Goal: Information Seeking & Learning: Understand process/instructions

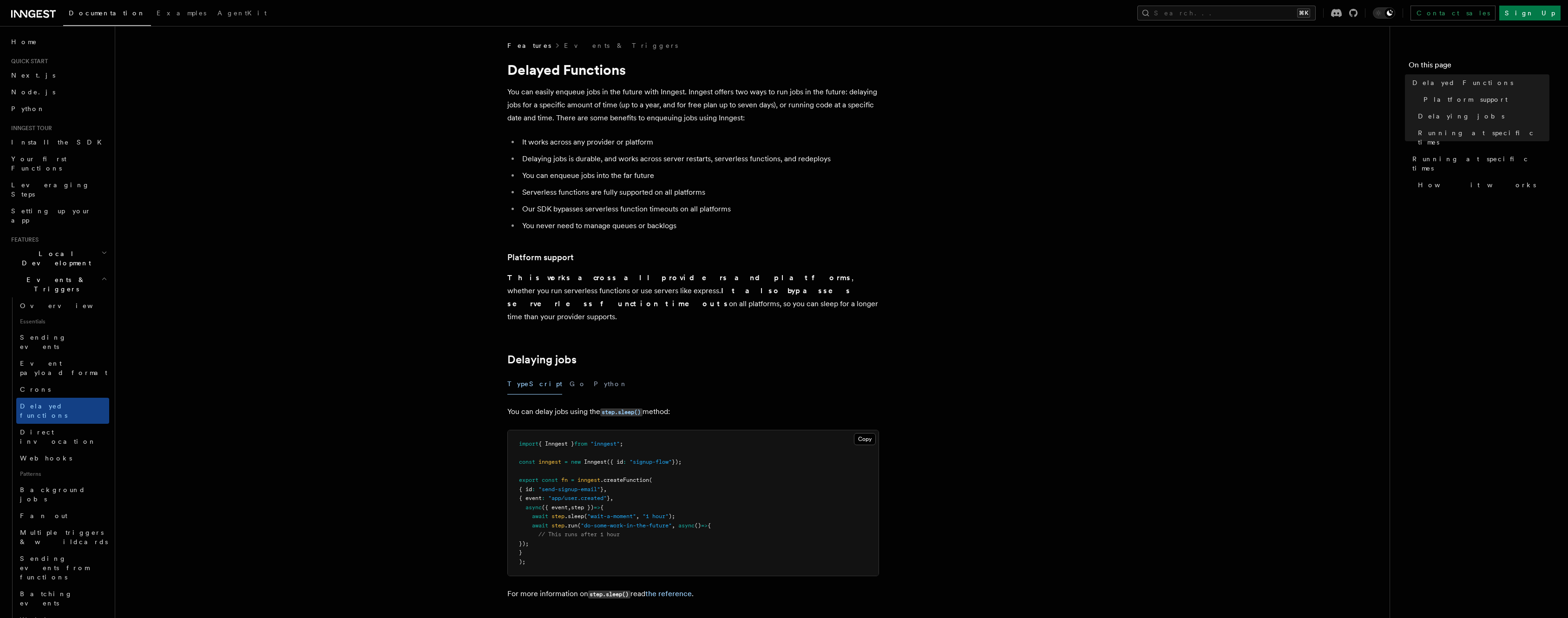
scroll to position [127, 0]
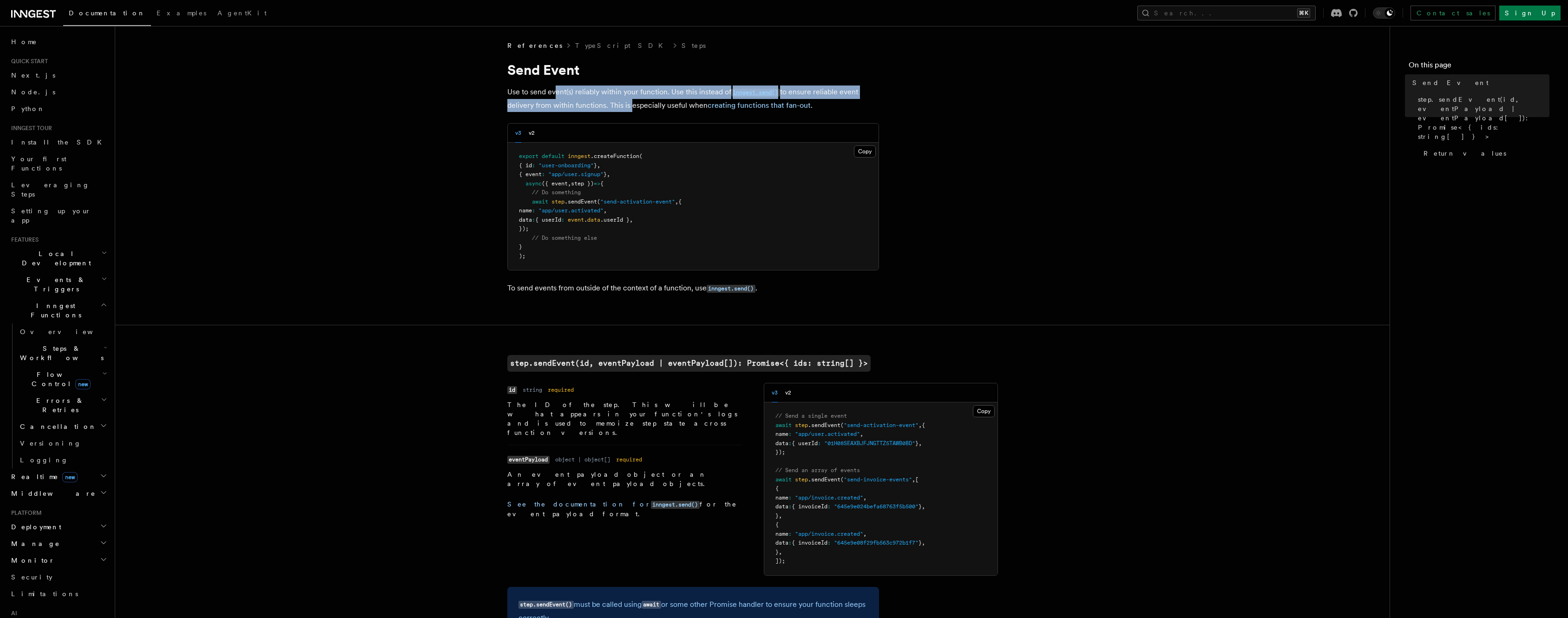
drag, startPoint x: 576, startPoint y: 94, endPoint x: 629, endPoint y: 107, distance: 54.6
click at [629, 107] on p "Use to send event(s) reliably within your function. Use this instead of inngest…" at bounding box center [693, 99] width 372 height 27
drag, startPoint x: 674, startPoint y: 93, endPoint x: 699, endPoint y: 106, distance: 28.2
click at [699, 105] on p "Use to send event(s) reliably within your function. Use this instead of inngest…" at bounding box center [693, 99] width 372 height 27
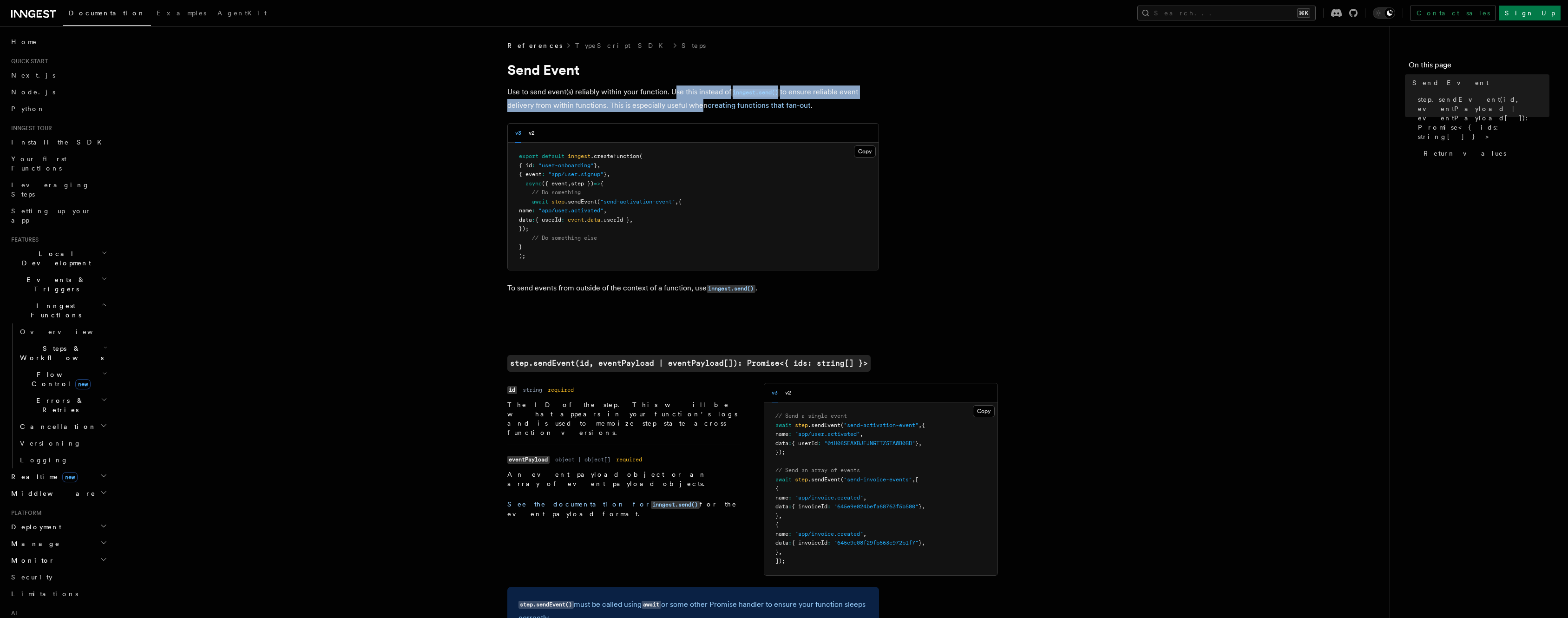
click at [688, 111] on p "Use to send event(s) reliably within your function. Use this instead of inngest…" at bounding box center [693, 99] width 372 height 27
drag, startPoint x: 534, startPoint y: 105, endPoint x: 598, endPoint y: 110, distance: 64.2
click at [598, 110] on p "Use to send event(s) reliably within your function. Use this instead of inngest…" at bounding box center [693, 99] width 372 height 27
drag, startPoint x: 609, startPoint y: 107, endPoint x: 667, endPoint y: 115, distance: 58.5
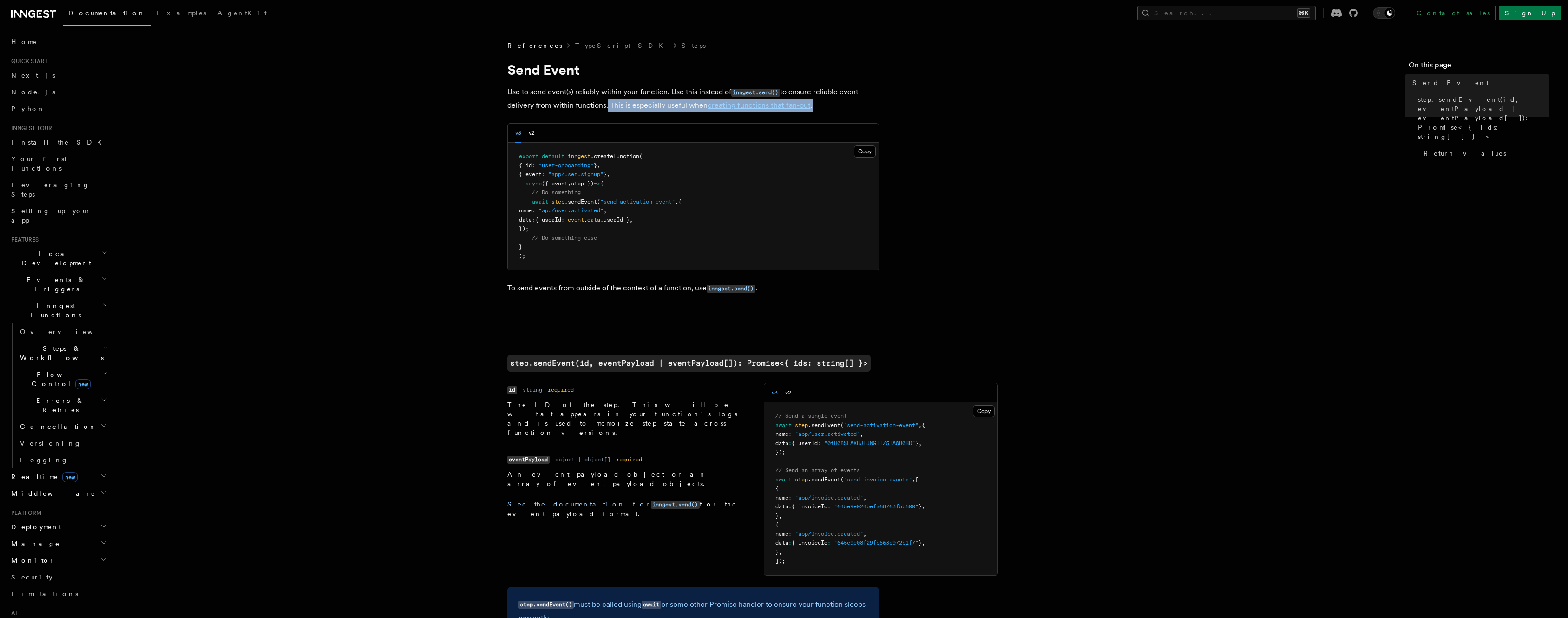
click at [667, 115] on article "References TypeScript SDK Steps Send Event Use to send event(s) reliably within…" at bounding box center [752, 550] width 1245 height 1020
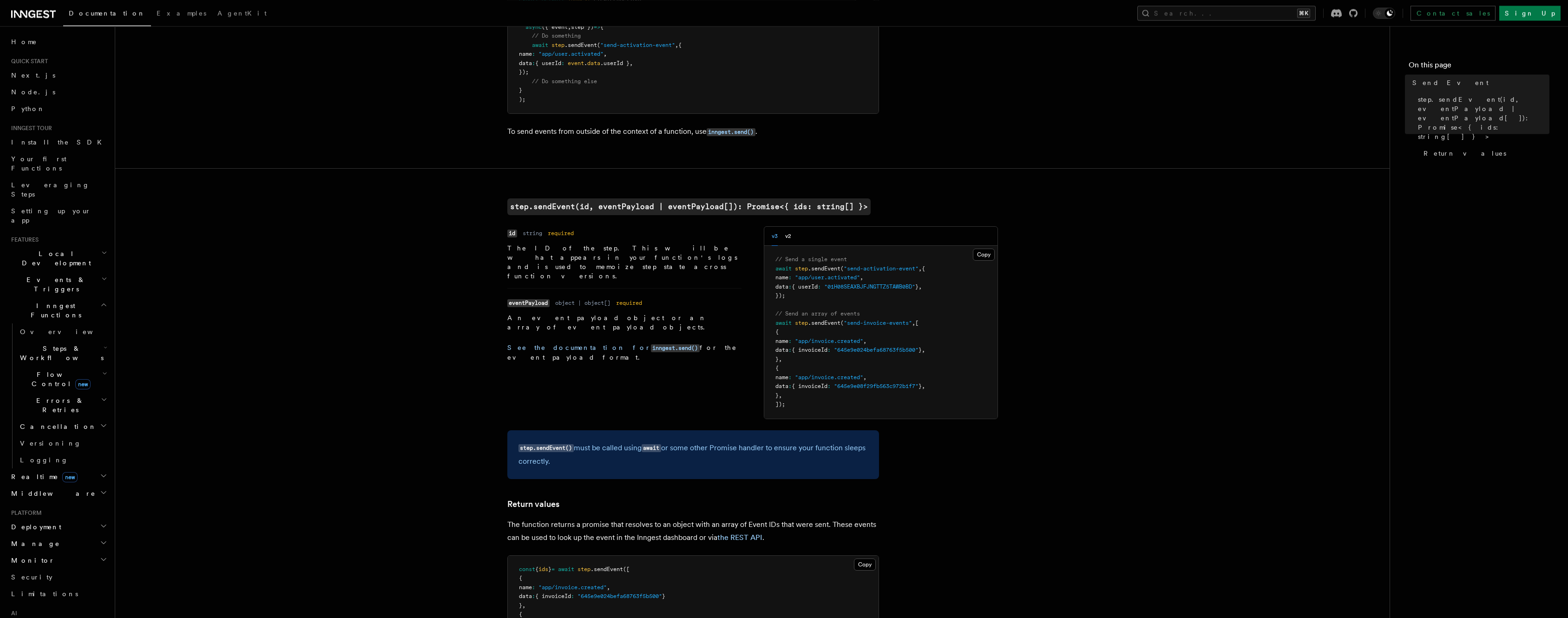
scroll to position [156, 0]
drag, startPoint x: 563, startPoint y: 301, endPoint x: 659, endPoint y: 303, distance: 96.0
click at [659, 314] on p "An event payload object or an array of event payload objects." at bounding box center [624, 323] width 234 height 19
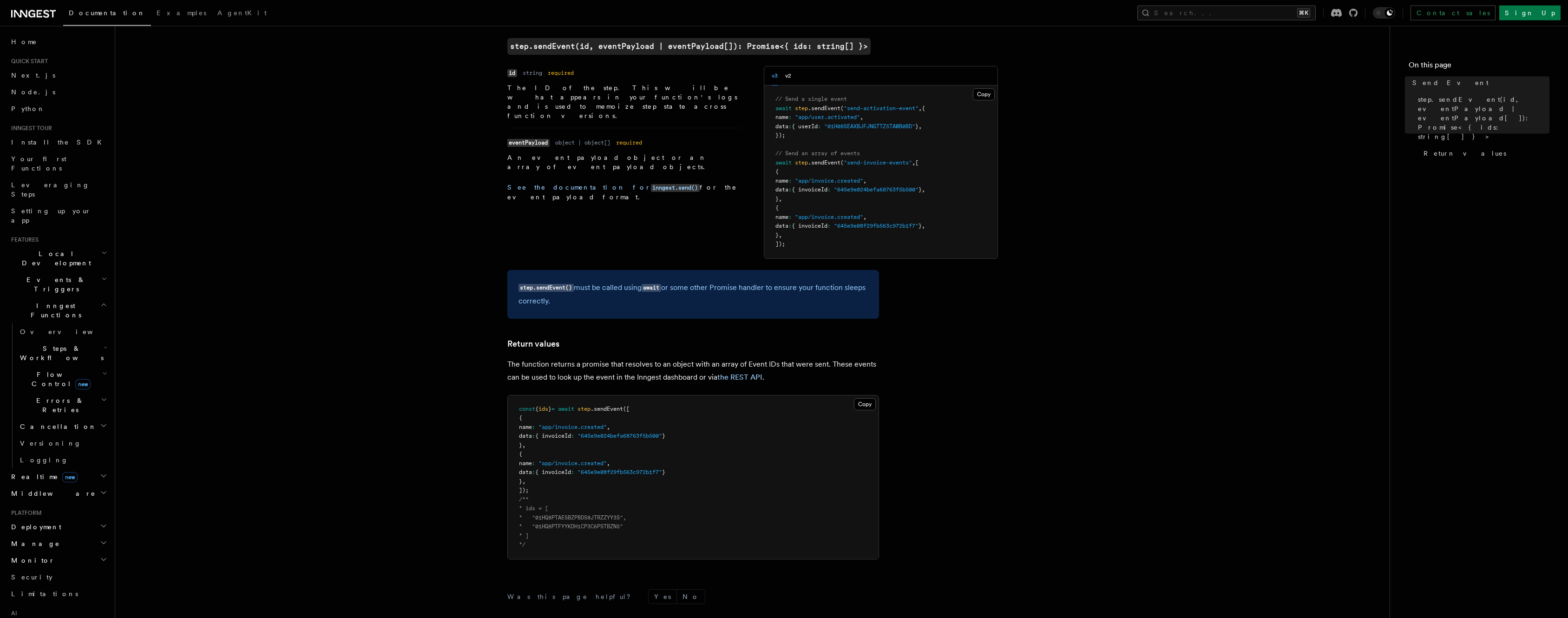
scroll to position [342, 0]
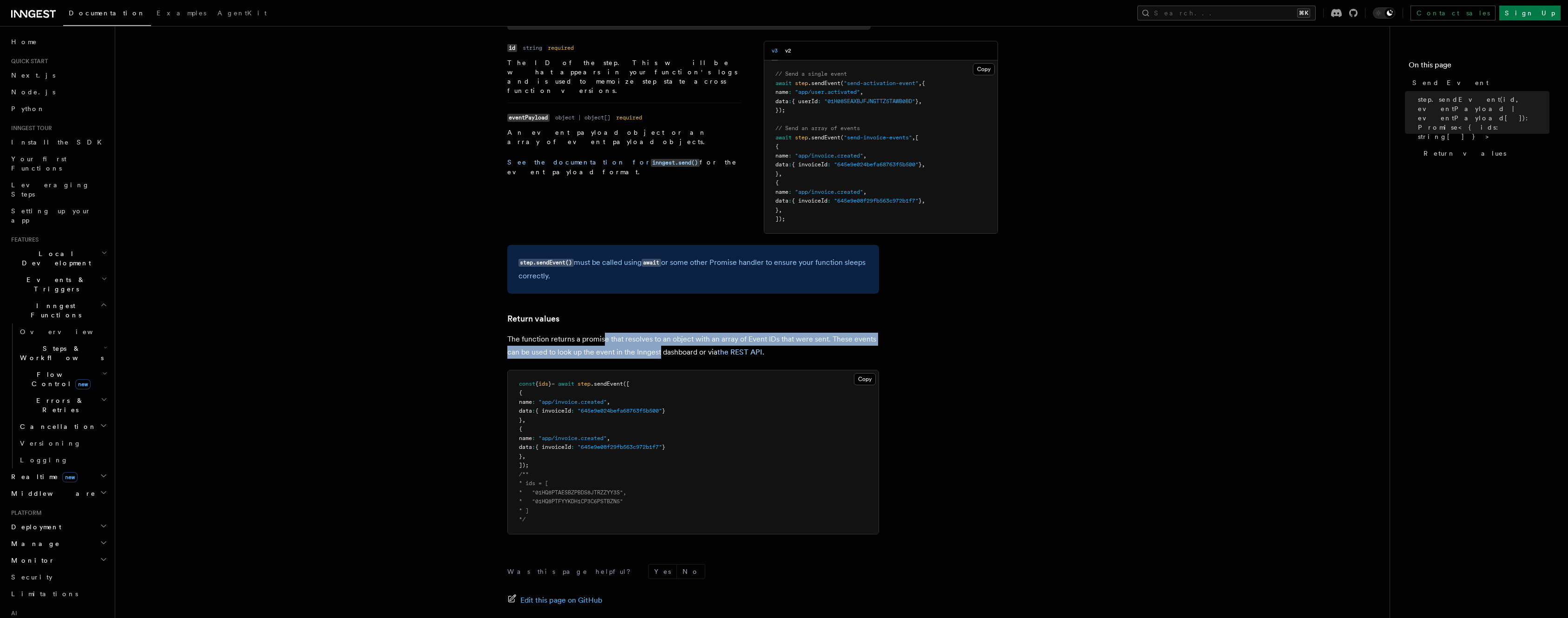
drag, startPoint x: 603, startPoint y: 342, endPoint x: 666, endPoint y: 354, distance: 64.1
click at [662, 353] on p "The function returns a promise that resolves to an object with an array of Even…" at bounding box center [693, 345] width 372 height 26
click at [666, 354] on p "The function returns a promise that resolves to an object with an array of Even…" at bounding box center [693, 345] width 372 height 26
drag, startPoint x: 621, startPoint y: 344, endPoint x: 667, endPoint y: 352, distance: 46.7
click at [667, 352] on p "The function returns a promise that resolves to an object with an array of Even…" at bounding box center [693, 345] width 372 height 26
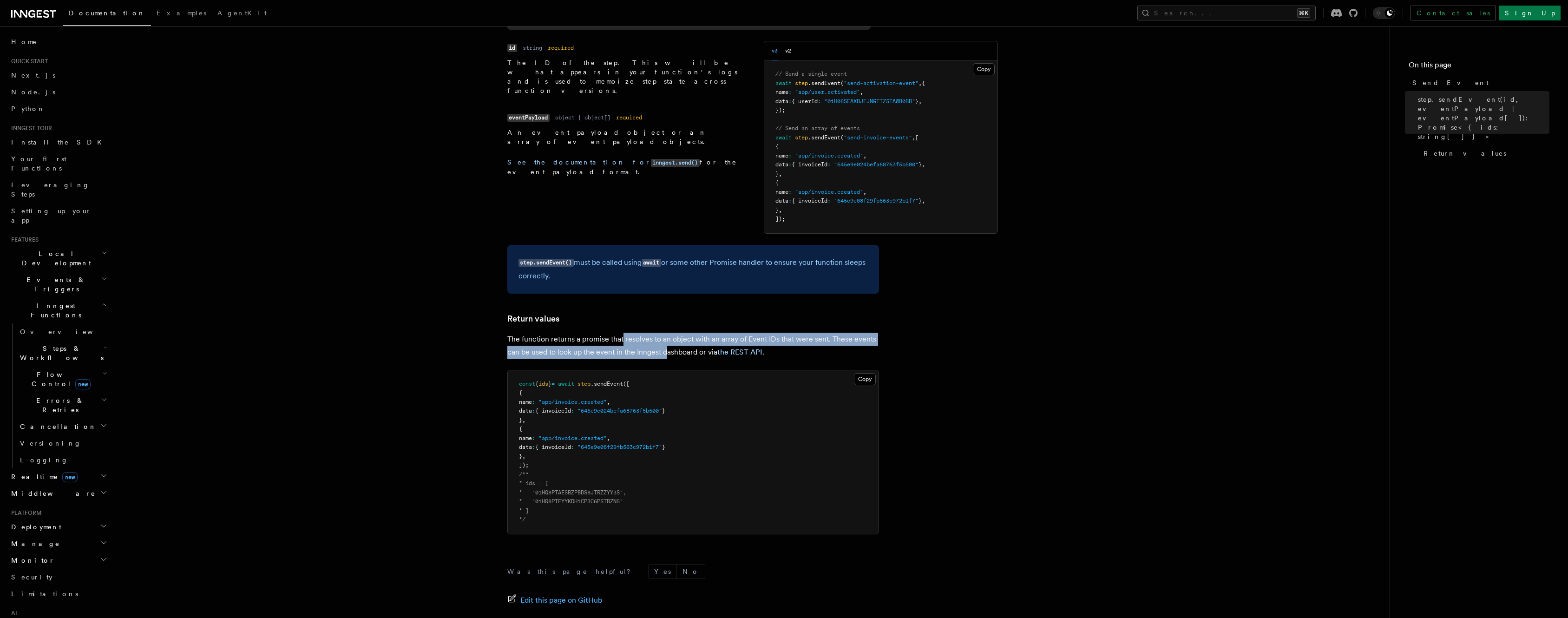
click at [667, 352] on p "The function returns a promise that resolves to an object with an array of Even…" at bounding box center [693, 345] width 372 height 26
click at [550, 458] on pre "const { ids } = await step .sendEvent ([ { name : "app/invoice.created" , data …" at bounding box center [693, 452] width 371 height 164
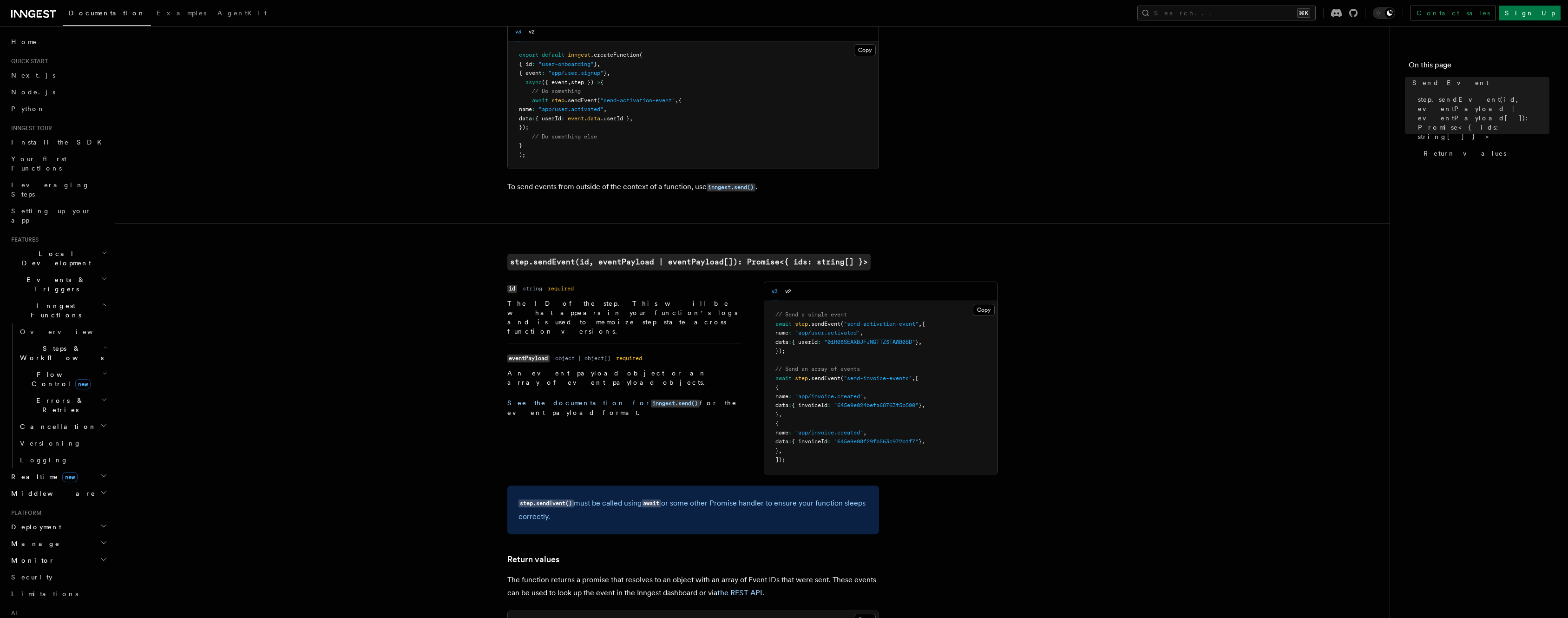
scroll to position [0, 0]
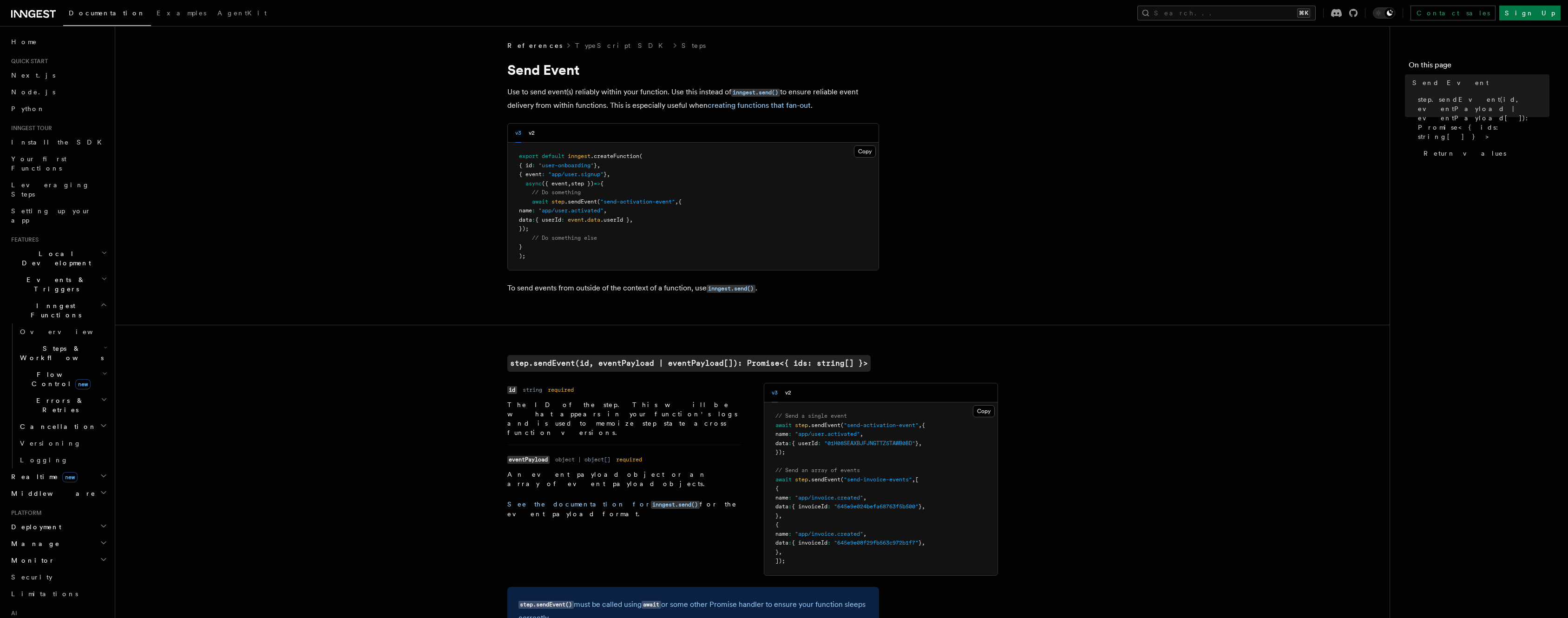
click at [296, 276] on article "References TypeScript SDK Steps Send Event Use to send event(s) reliably within…" at bounding box center [752, 550] width 1245 height 1020
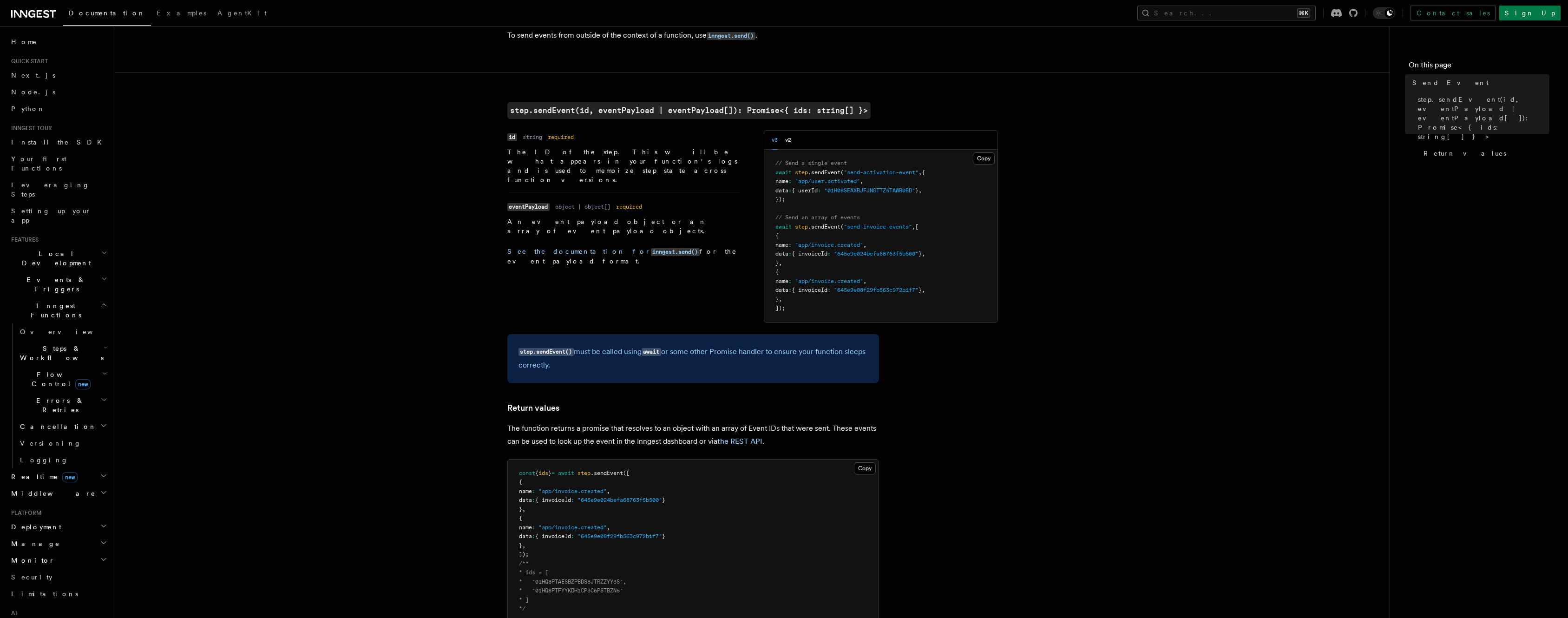
scroll to position [443, 0]
